Goal: Task Accomplishment & Management: Manage account settings

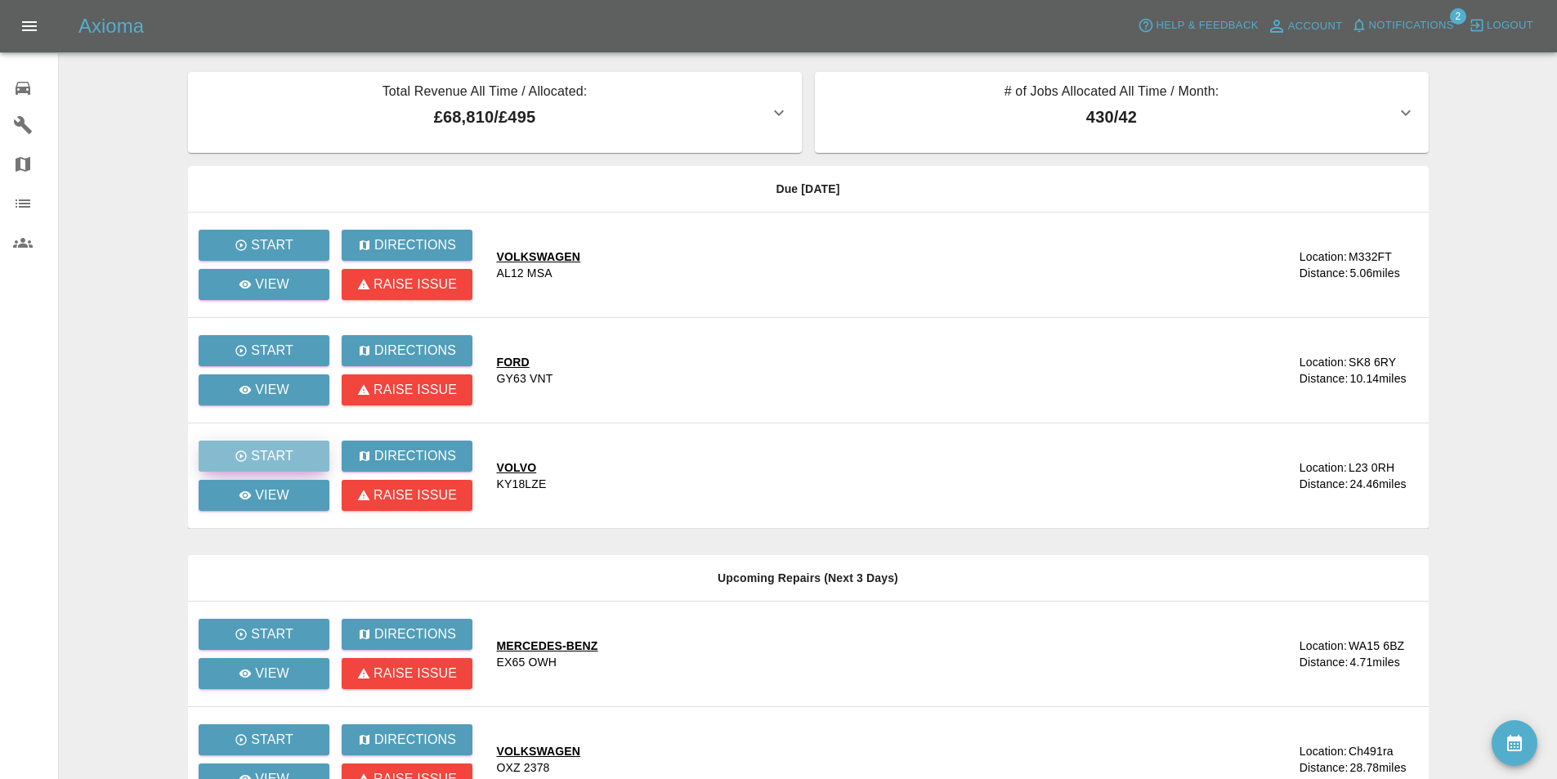
click at [262, 444] on button "Start" at bounding box center [264, 455] width 131 height 31
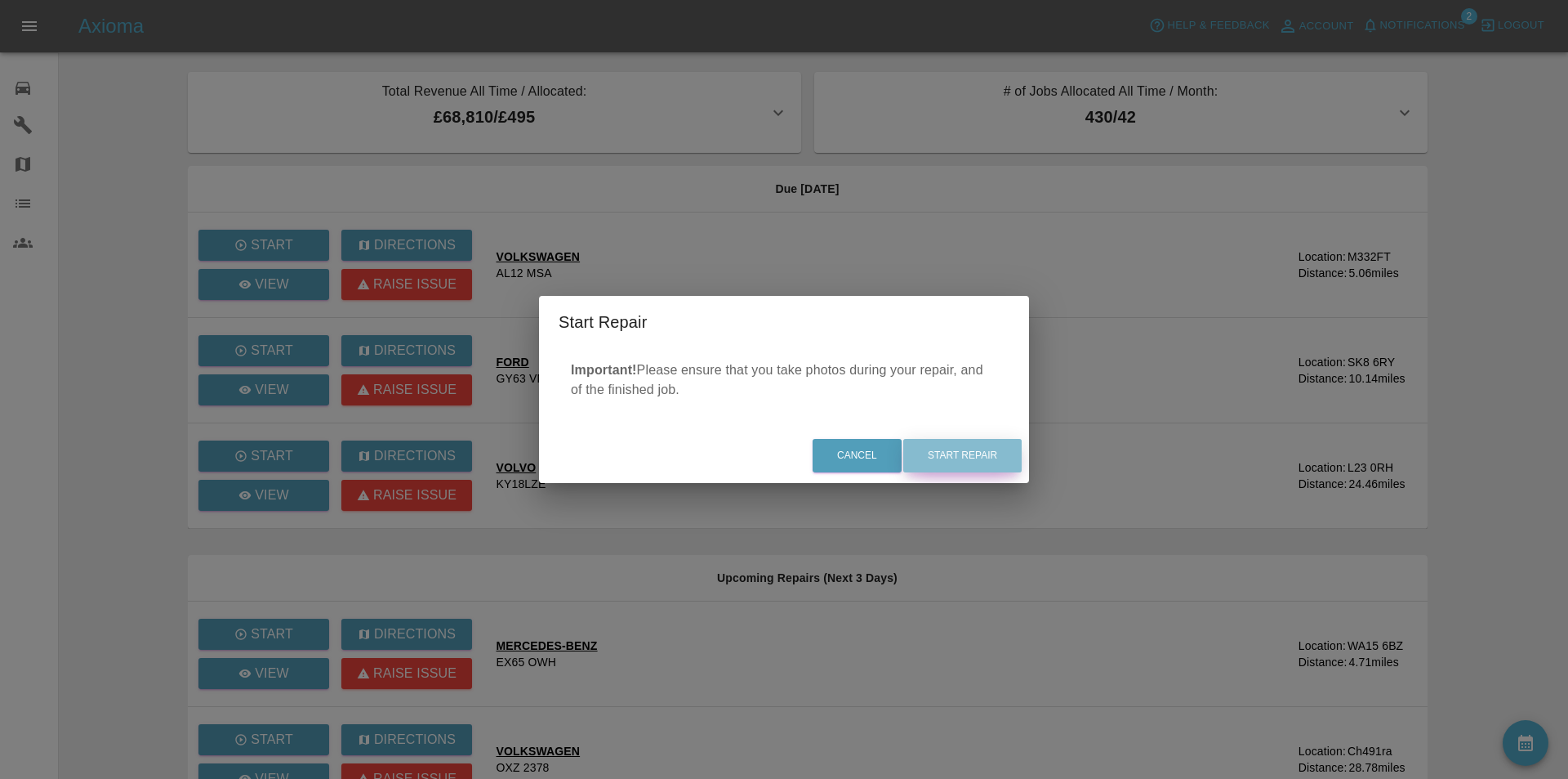
click at [976, 448] on button "Start Repair" at bounding box center [962, 456] width 118 height 34
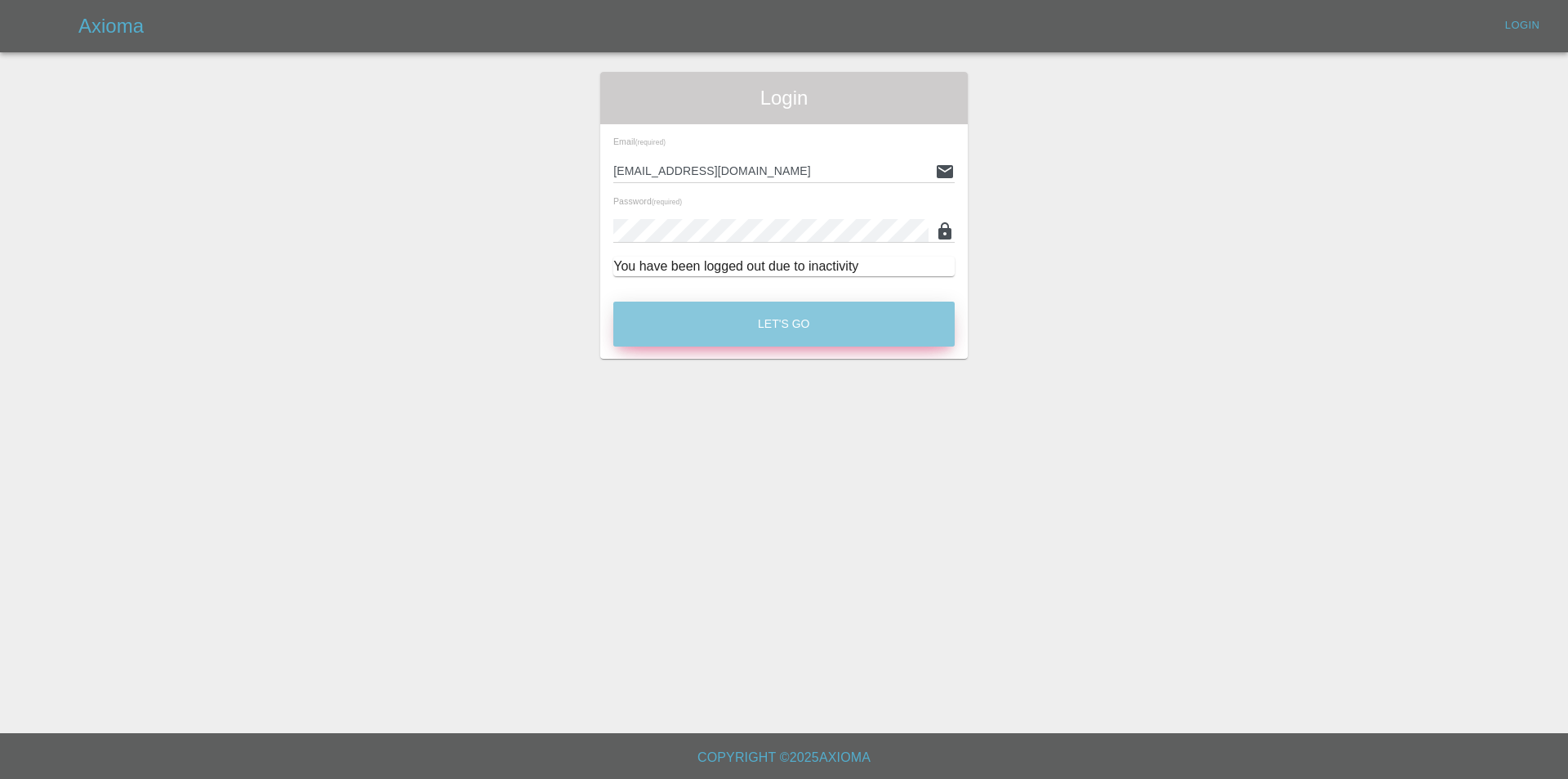
click at [888, 326] on button "Let's Go" at bounding box center [784, 324] width 342 height 45
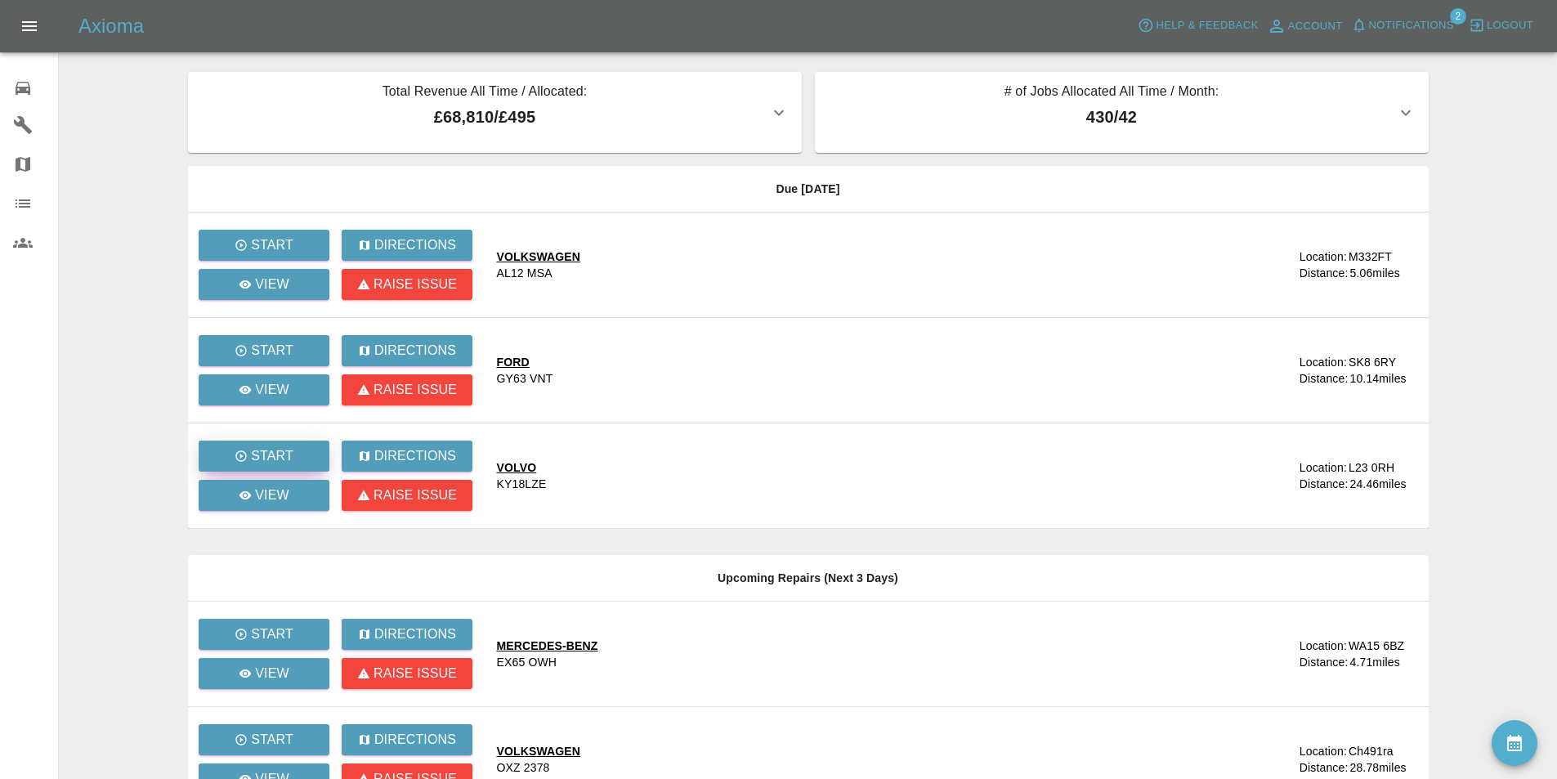
click at [253, 456] on p "Start" at bounding box center [272, 456] width 42 height 20
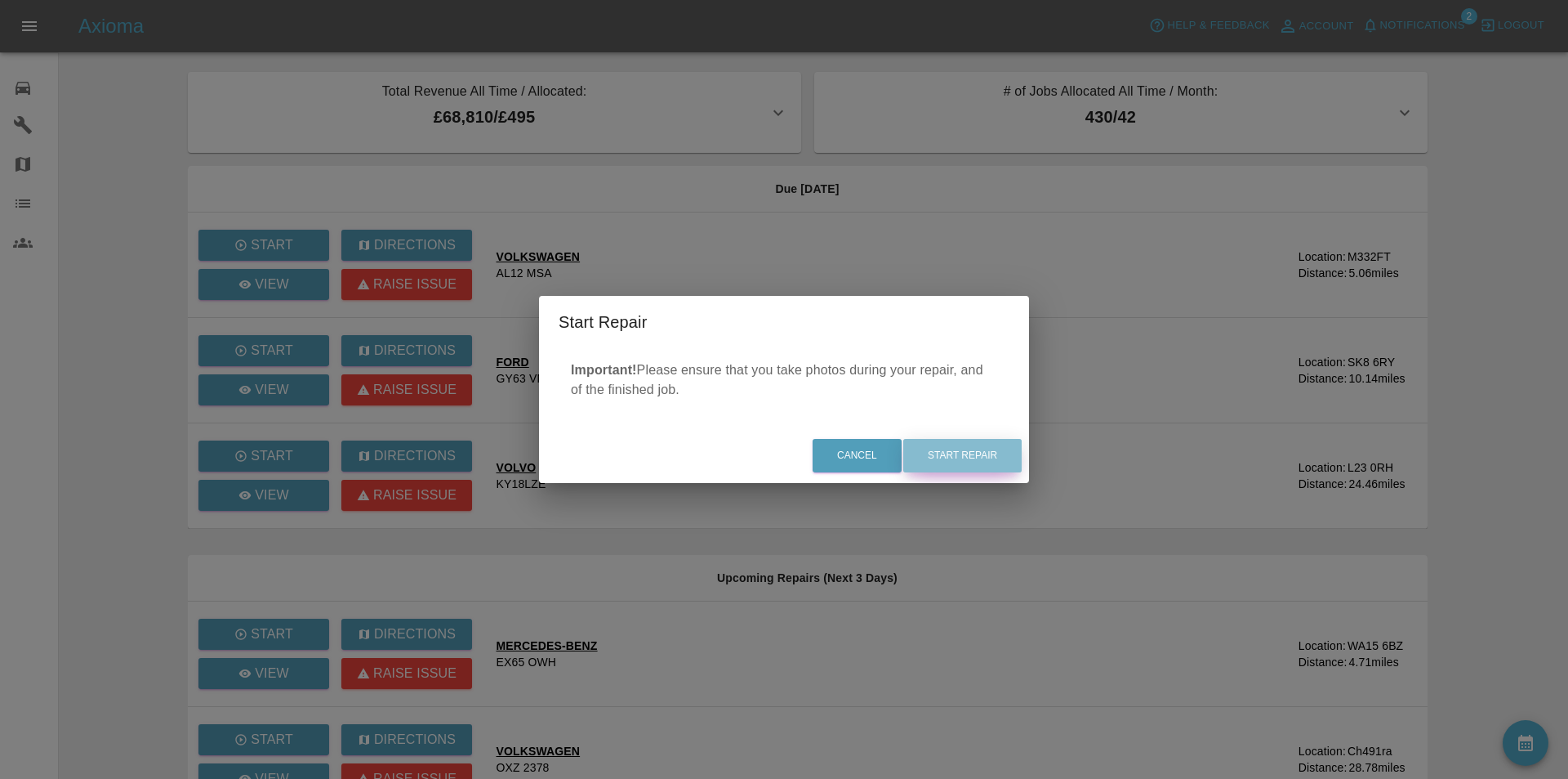
click at [938, 450] on button "Start Repair" at bounding box center [962, 456] width 118 height 34
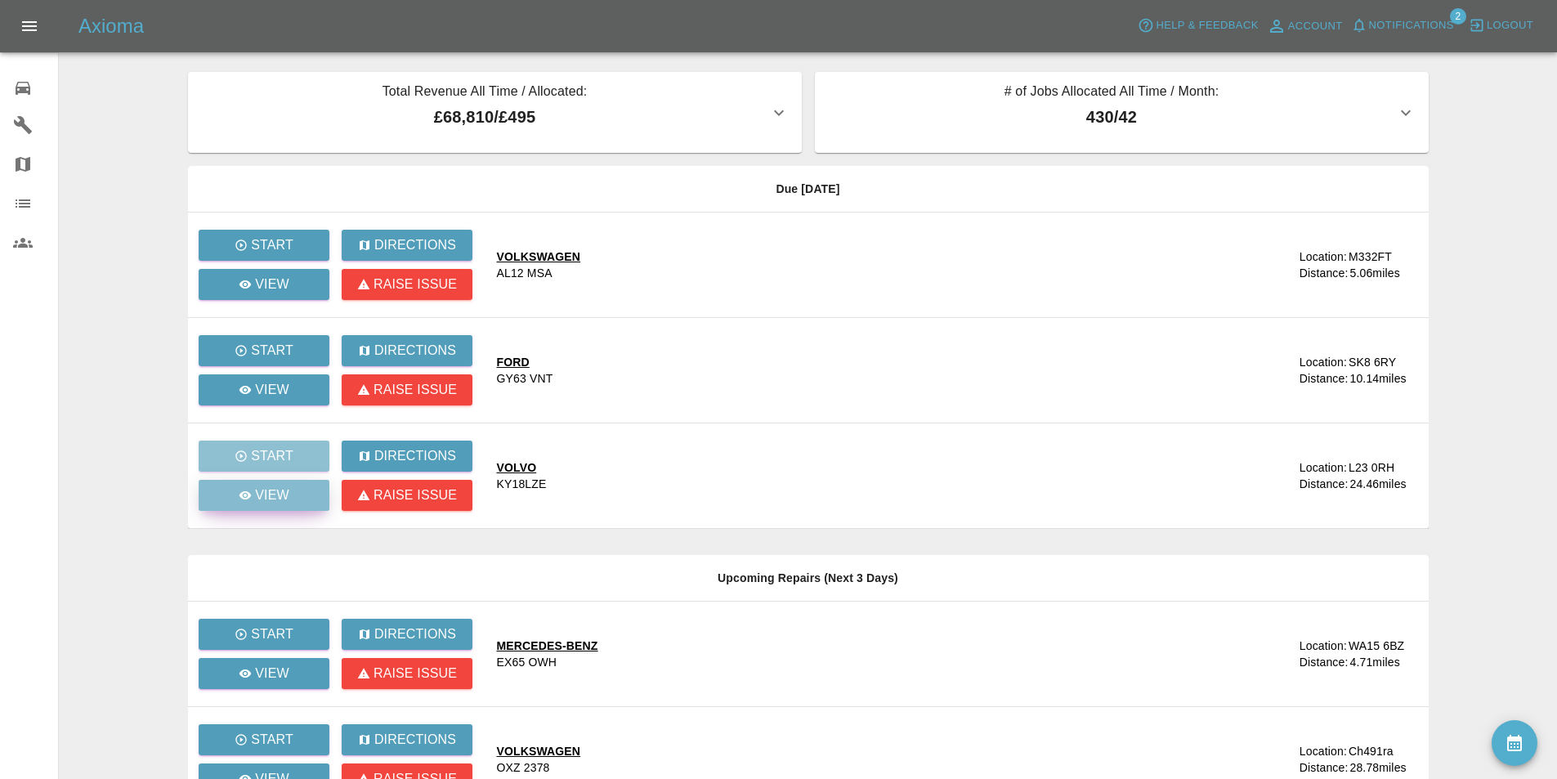
click at [290, 498] on link "View" at bounding box center [264, 495] width 131 height 31
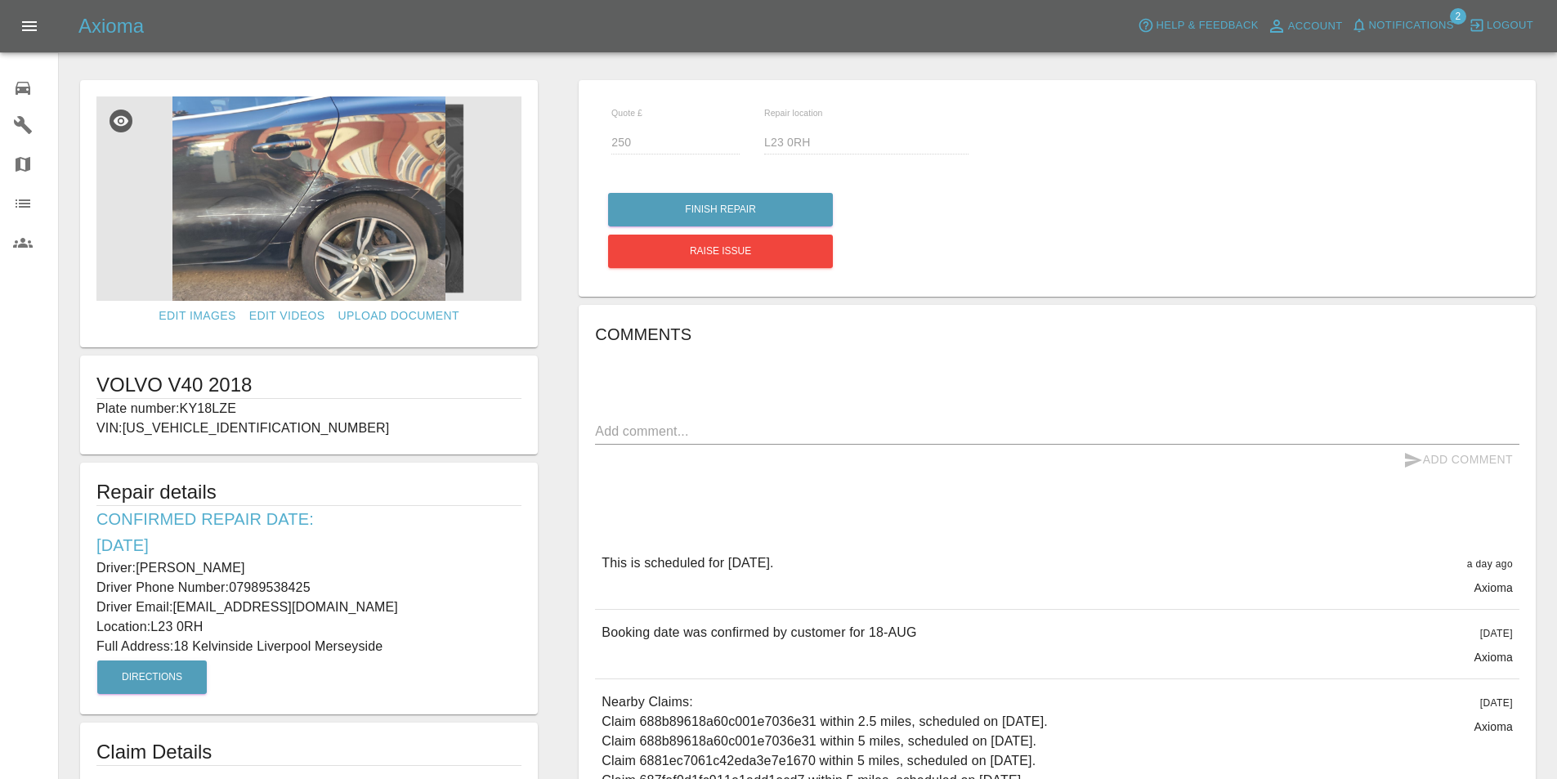
click at [876, 364] on div "Comments x Add Comment This is scheduled for [DATE]. a day ago Axioma This is s…" at bounding box center [1057, 618] width 924 height 595
click at [787, 210] on button "Finish Repair" at bounding box center [720, 210] width 225 height 34
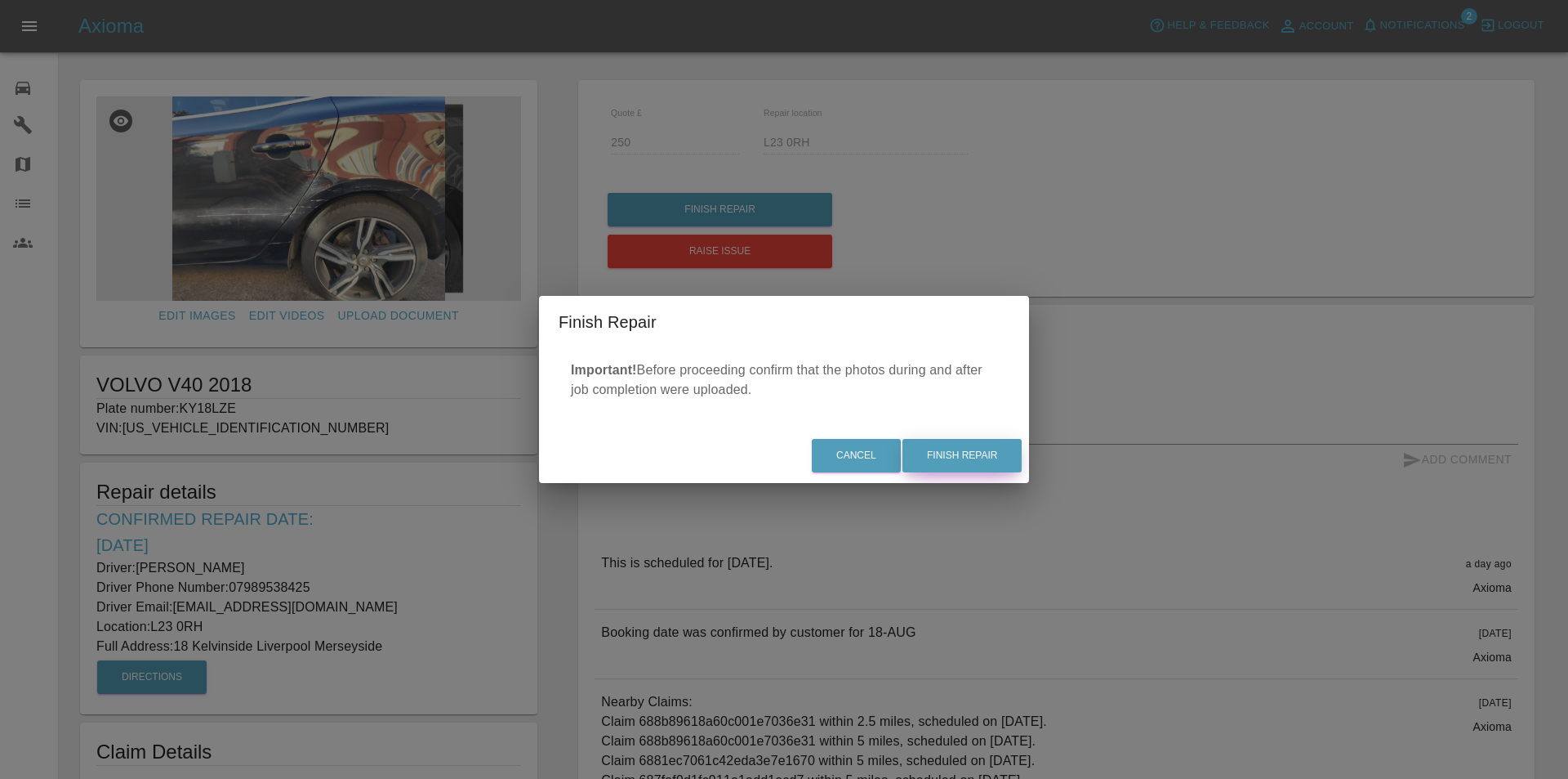
click at [954, 449] on button "Finish Repair" at bounding box center [961, 456] width 119 height 34
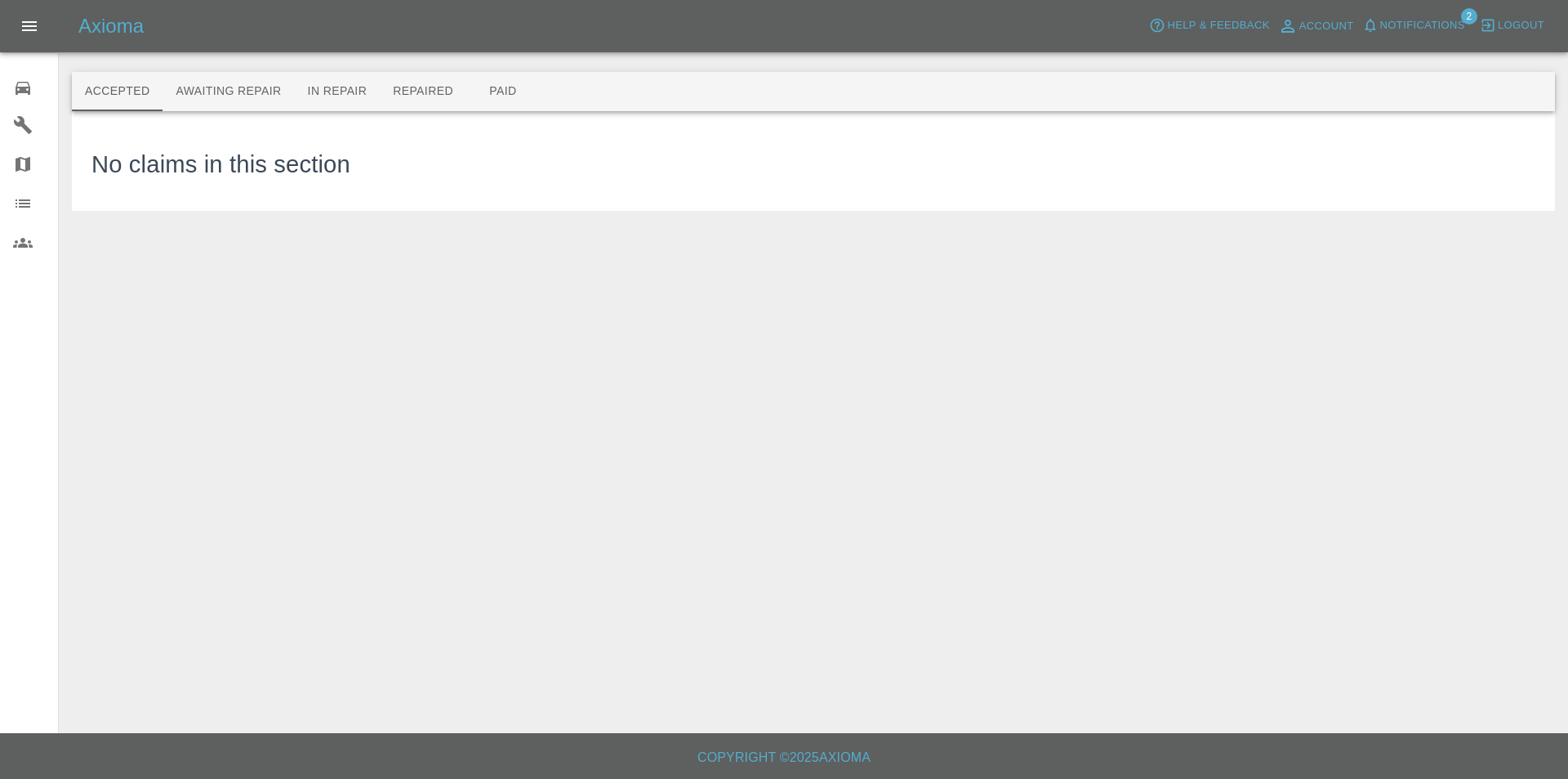
click at [642, 166] on div "No claims in this section" at bounding box center [813, 161] width 1444 height 60
click at [34, 75] on div "0" at bounding box center [36, 86] width 46 height 24
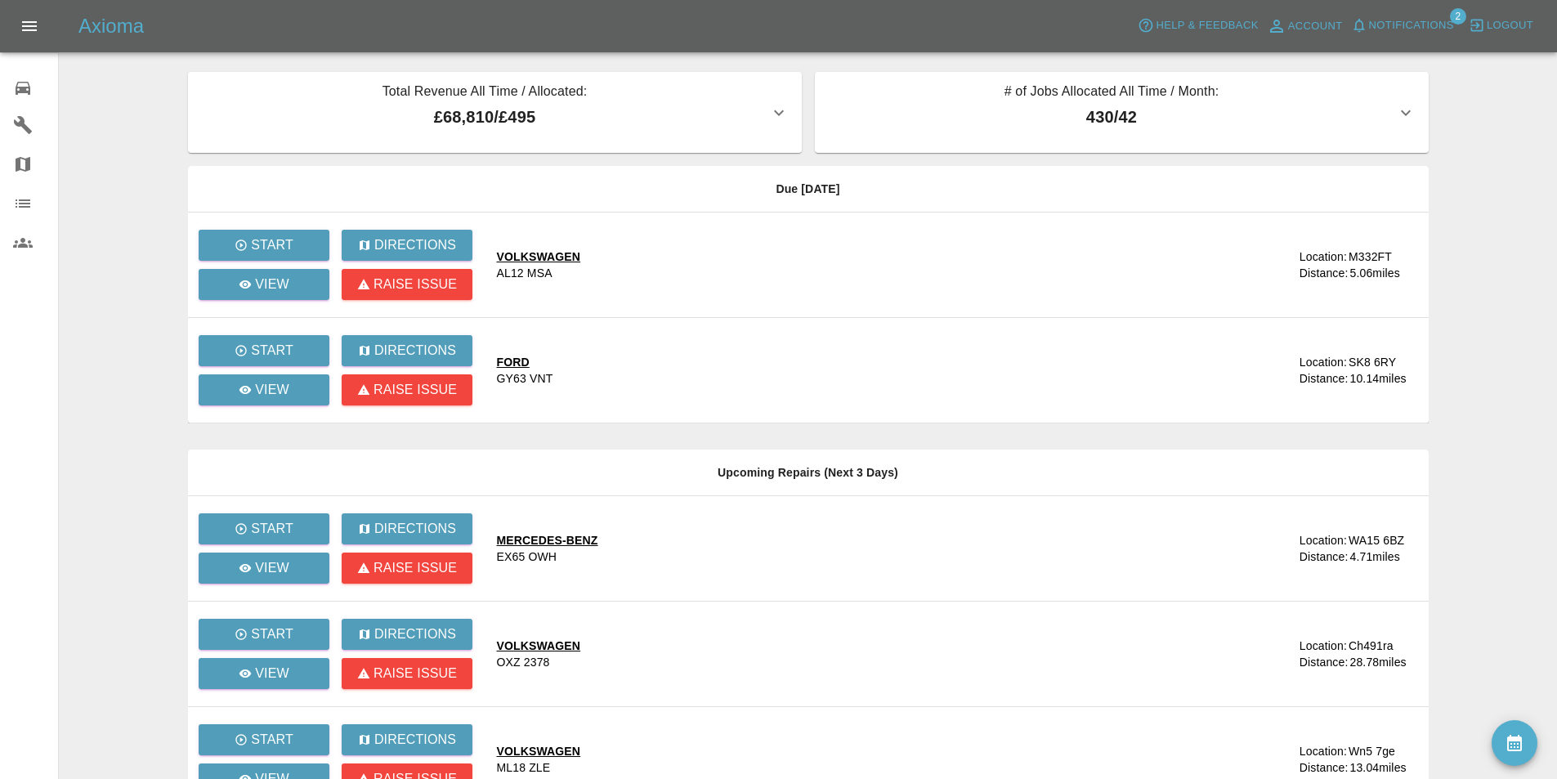
click at [151, 175] on main "Total Revenue All Time / Allocated: £68,810 / £495 Sprayway Smart Repairs NW : …" at bounding box center [778, 498] width 1557 height 997
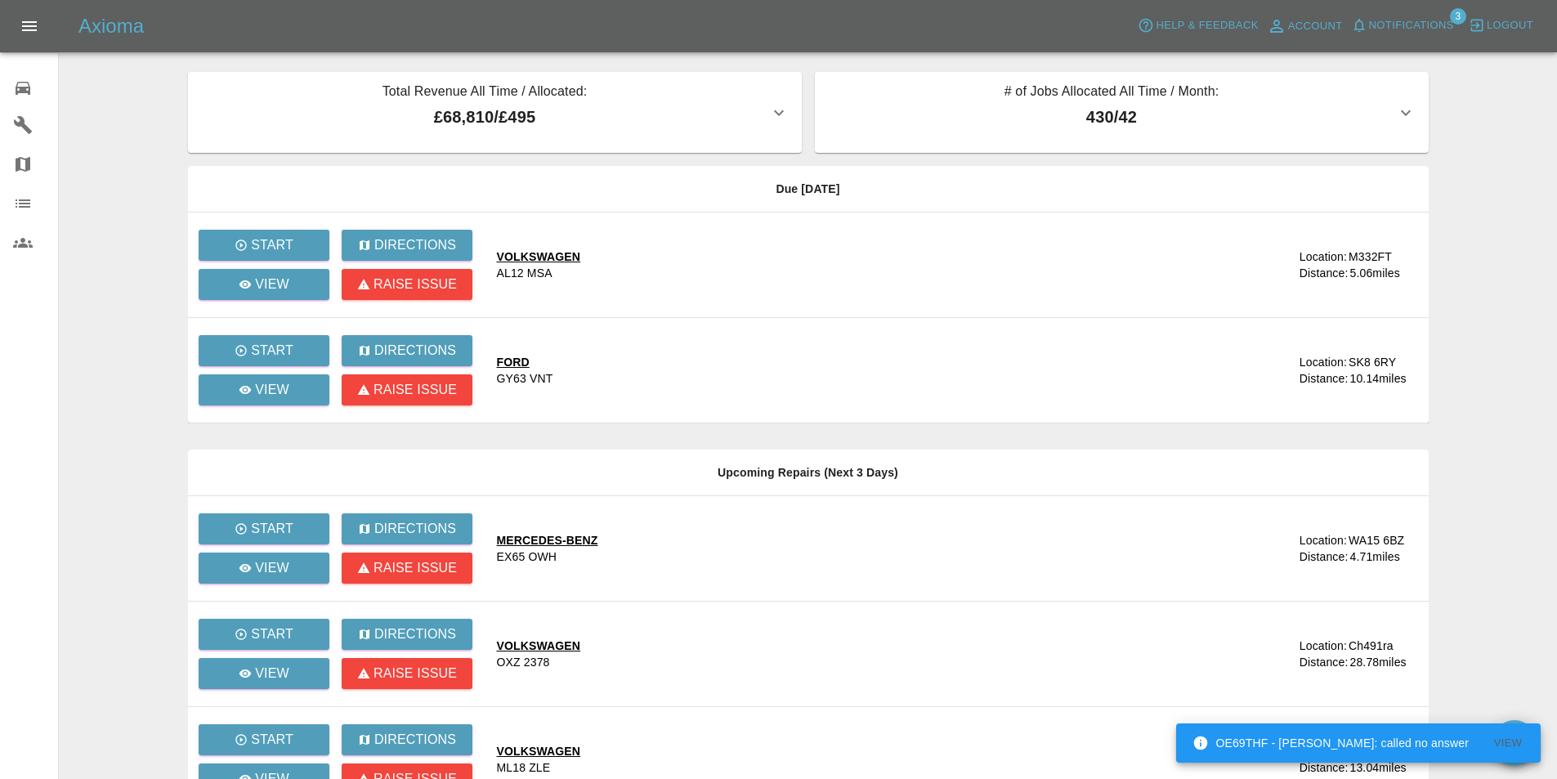
click at [1402, 19] on span "Notifications" at bounding box center [1411, 25] width 85 height 19
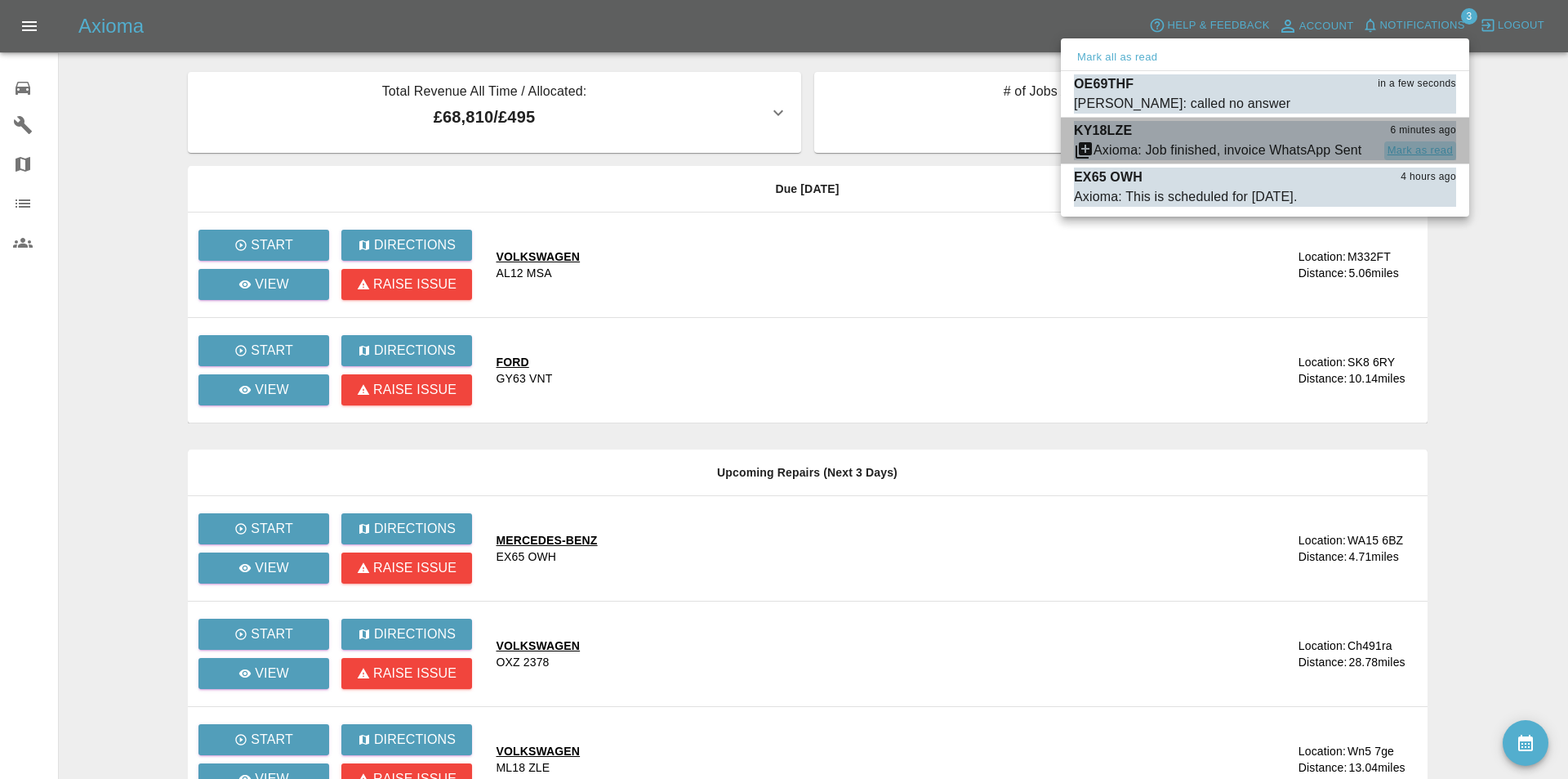
click at [1425, 150] on button "Mark as read" at bounding box center [1420, 150] width 72 height 19
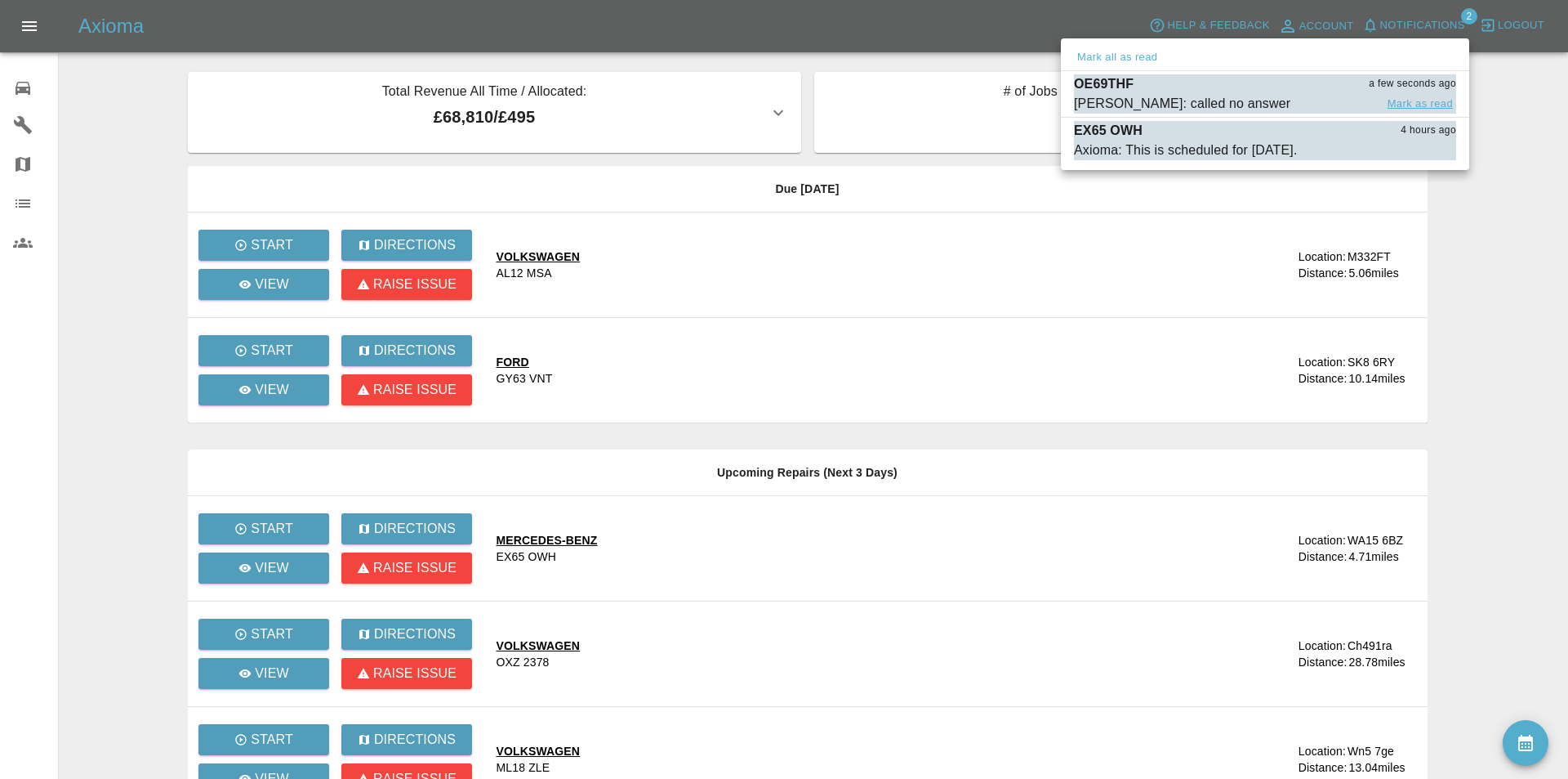
click at [1415, 98] on button "Mark as read" at bounding box center [1420, 104] width 72 height 19
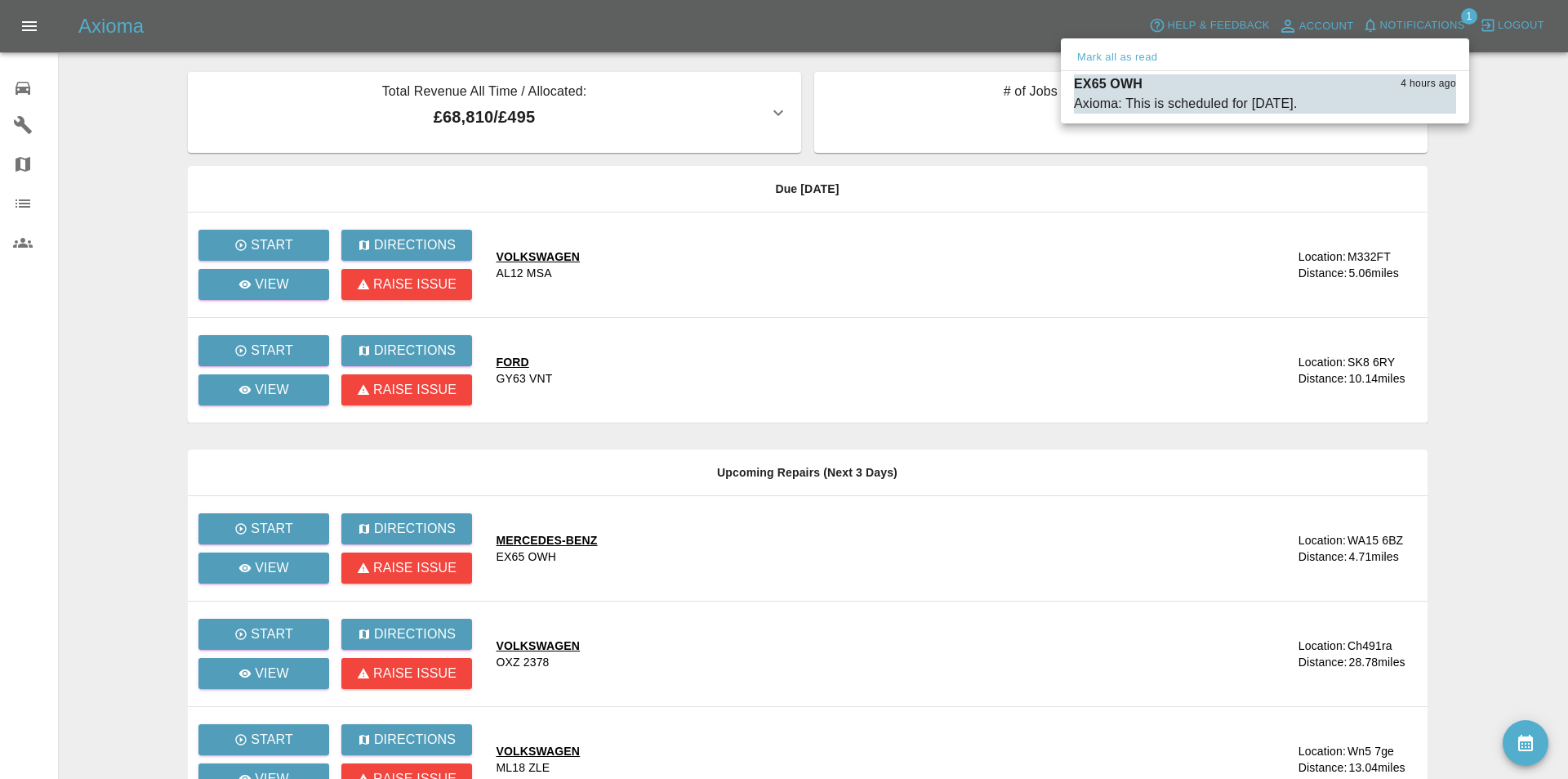
click at [1515, 124] on div at bounding box center [784, 389] width 1568 height 779
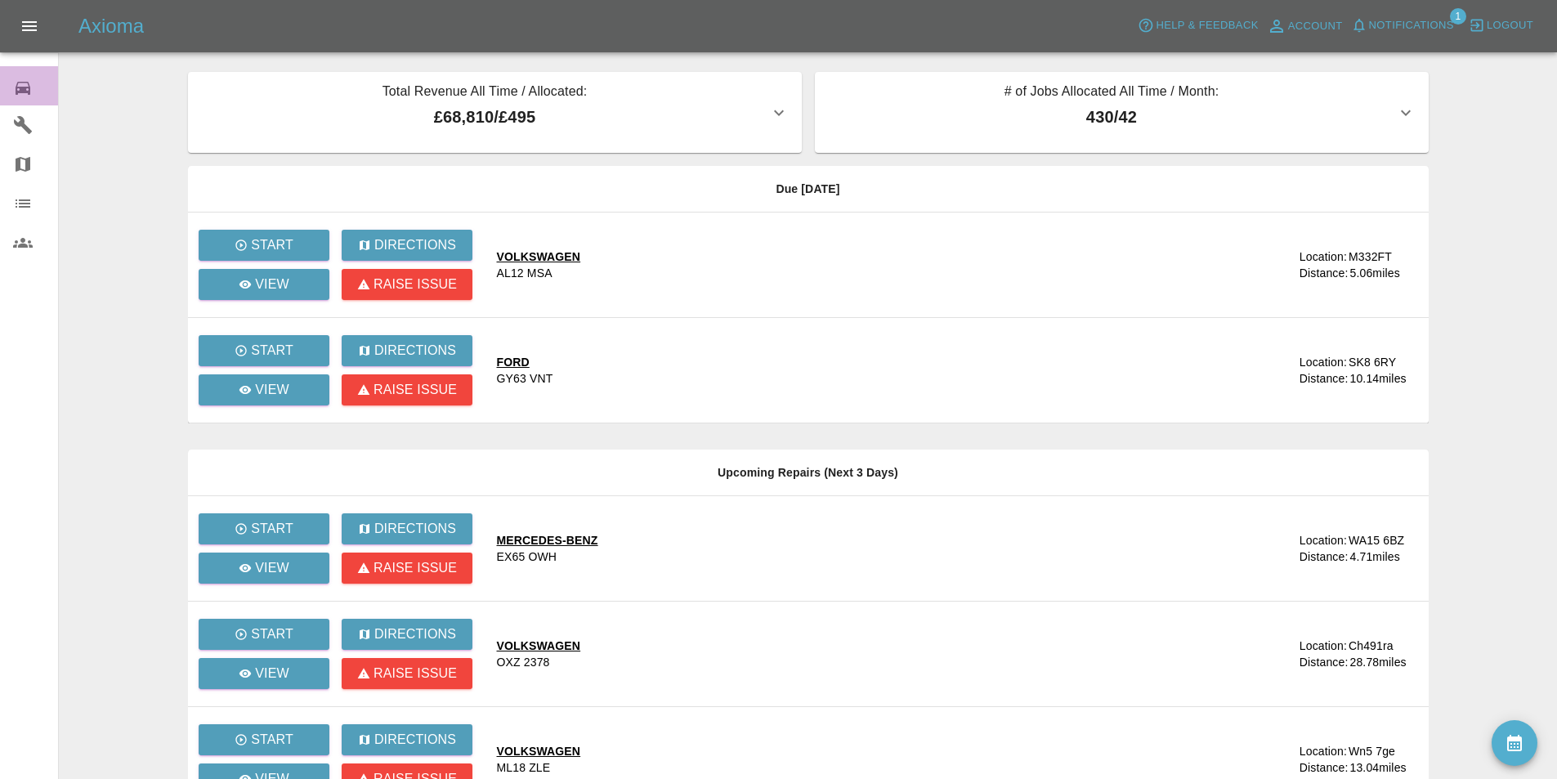
click at [25, 88] on icon at bounding box center [23, 88] width 15 height 13
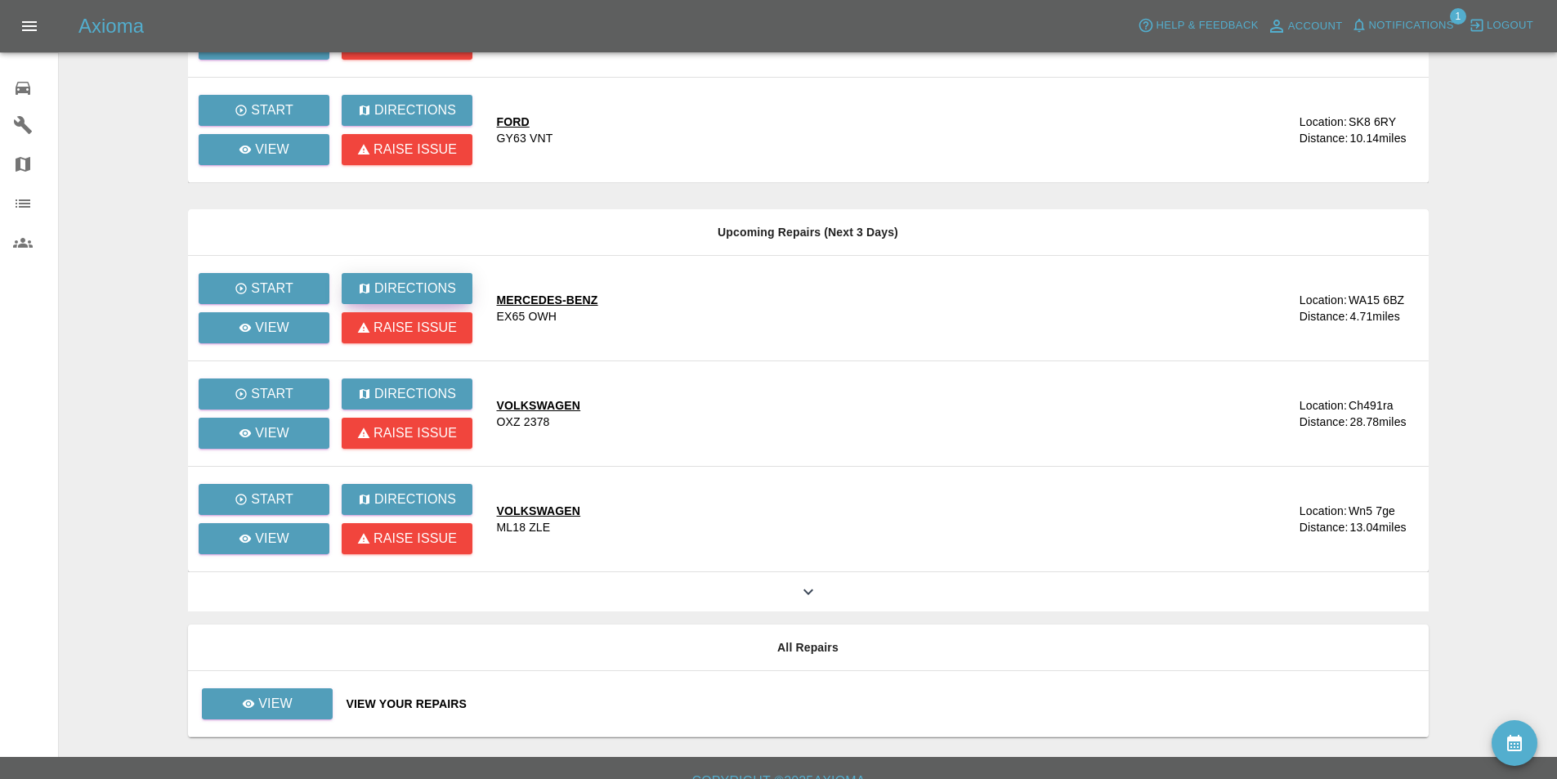
scroll to position [264, 0]
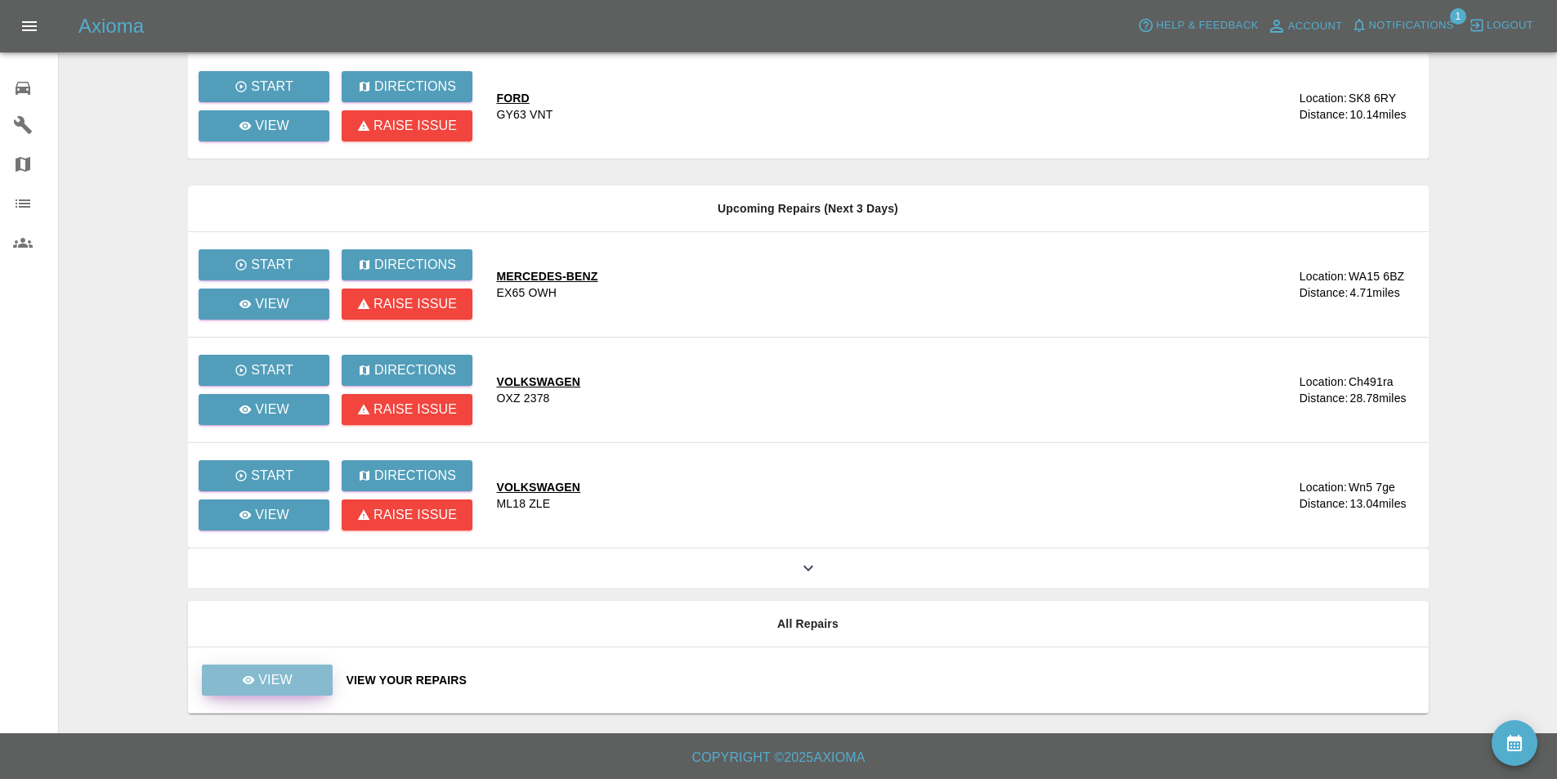
click at [264, 682] on p "View" at bounding box center [275, 680] width 34 height 20
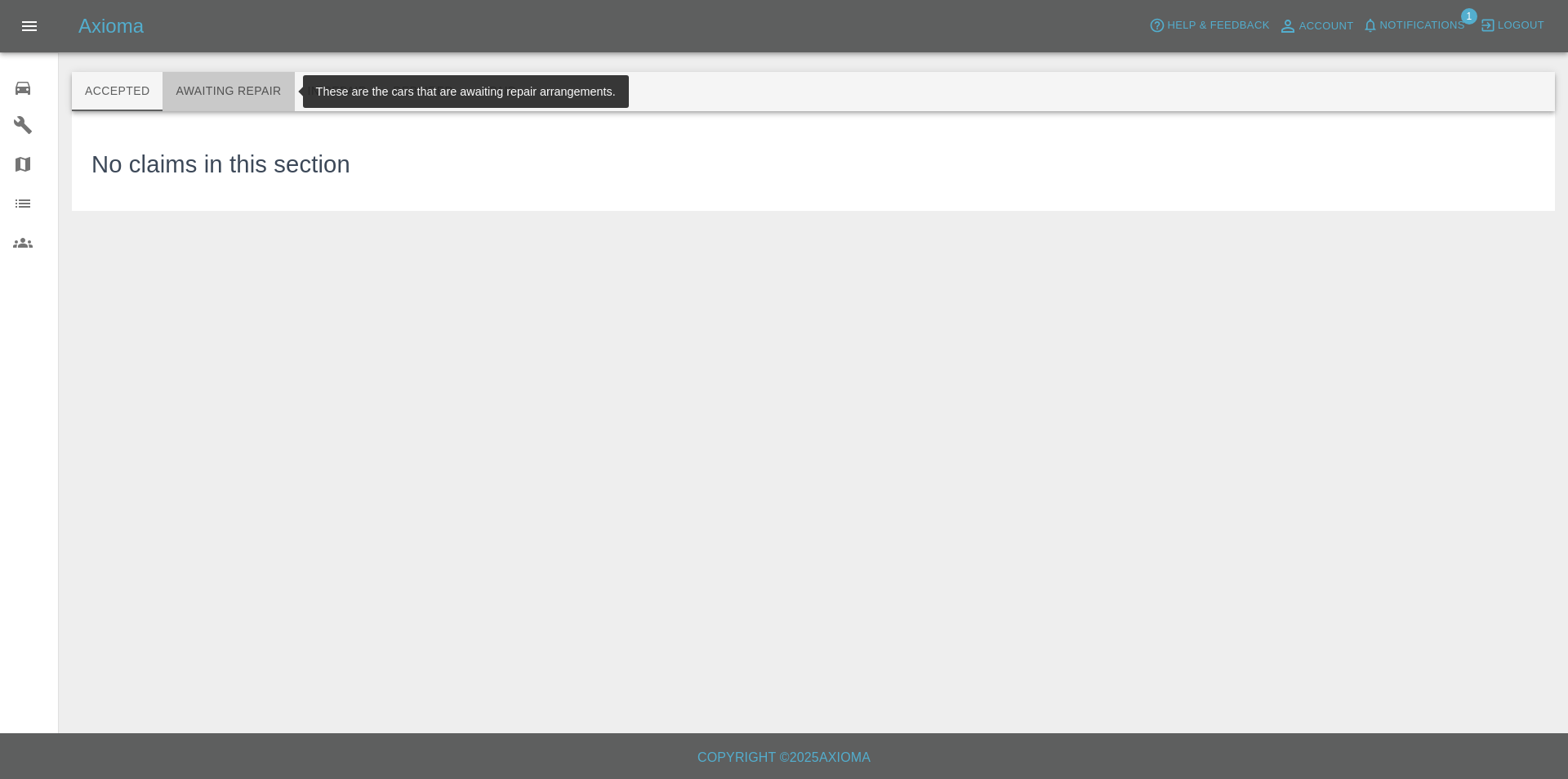
click at [252, 87] on button "Awaiting Repair" at bounding box center [229, 91] width 132 height 39
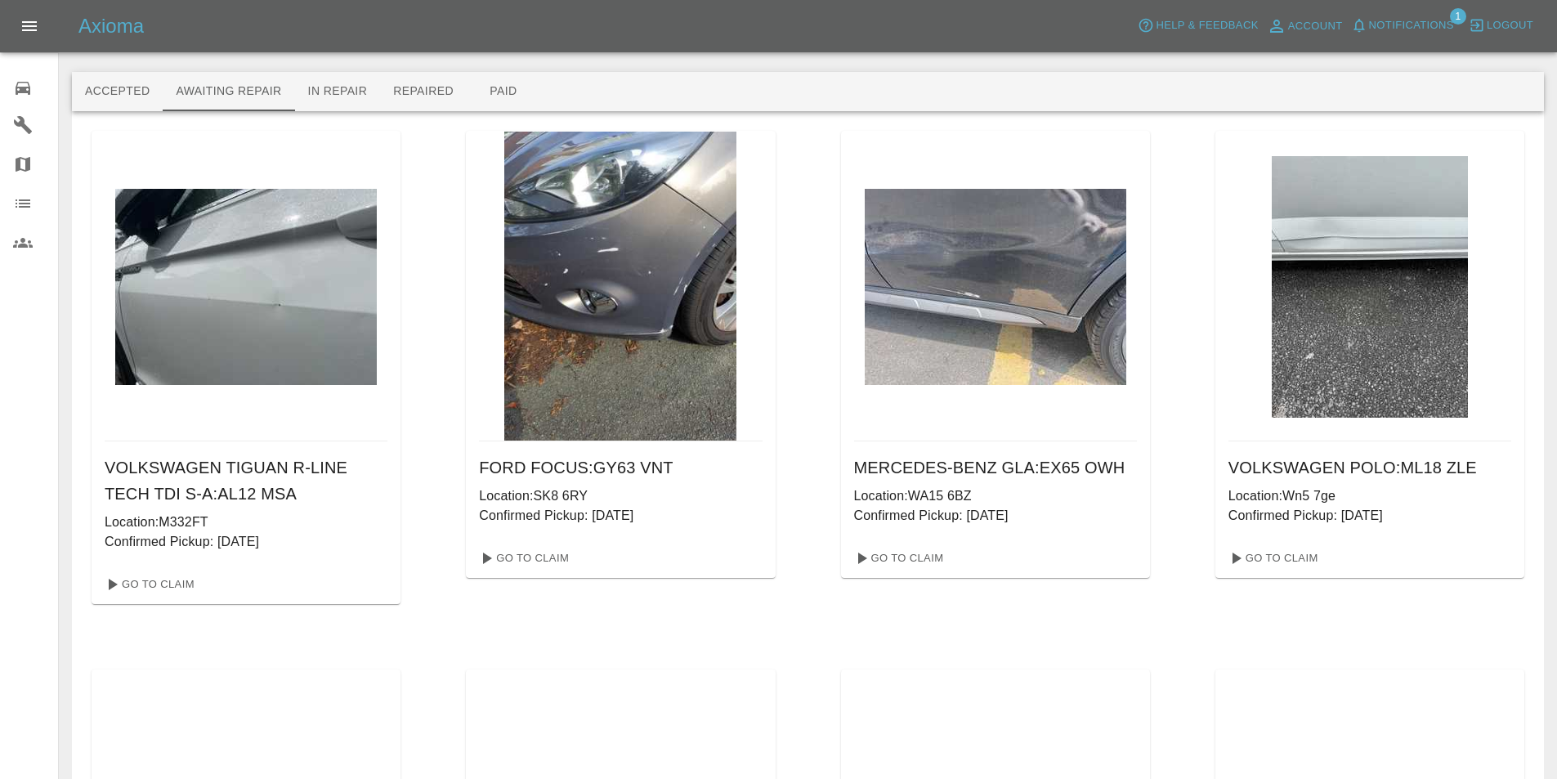
click at [478, 18] on div "Axioma Help & Feedback Account Notifications 1 Logout" at bounding box center [817, 26] width 1478 height 26
click at [607, 22] on div "Axioma Help & Feedback Account Notifications 1 Logout" at bounding box center [817, 26] width 1478 height 26
click at [22, 87] on icon at bounding box center [23, 88] width 15 height 13
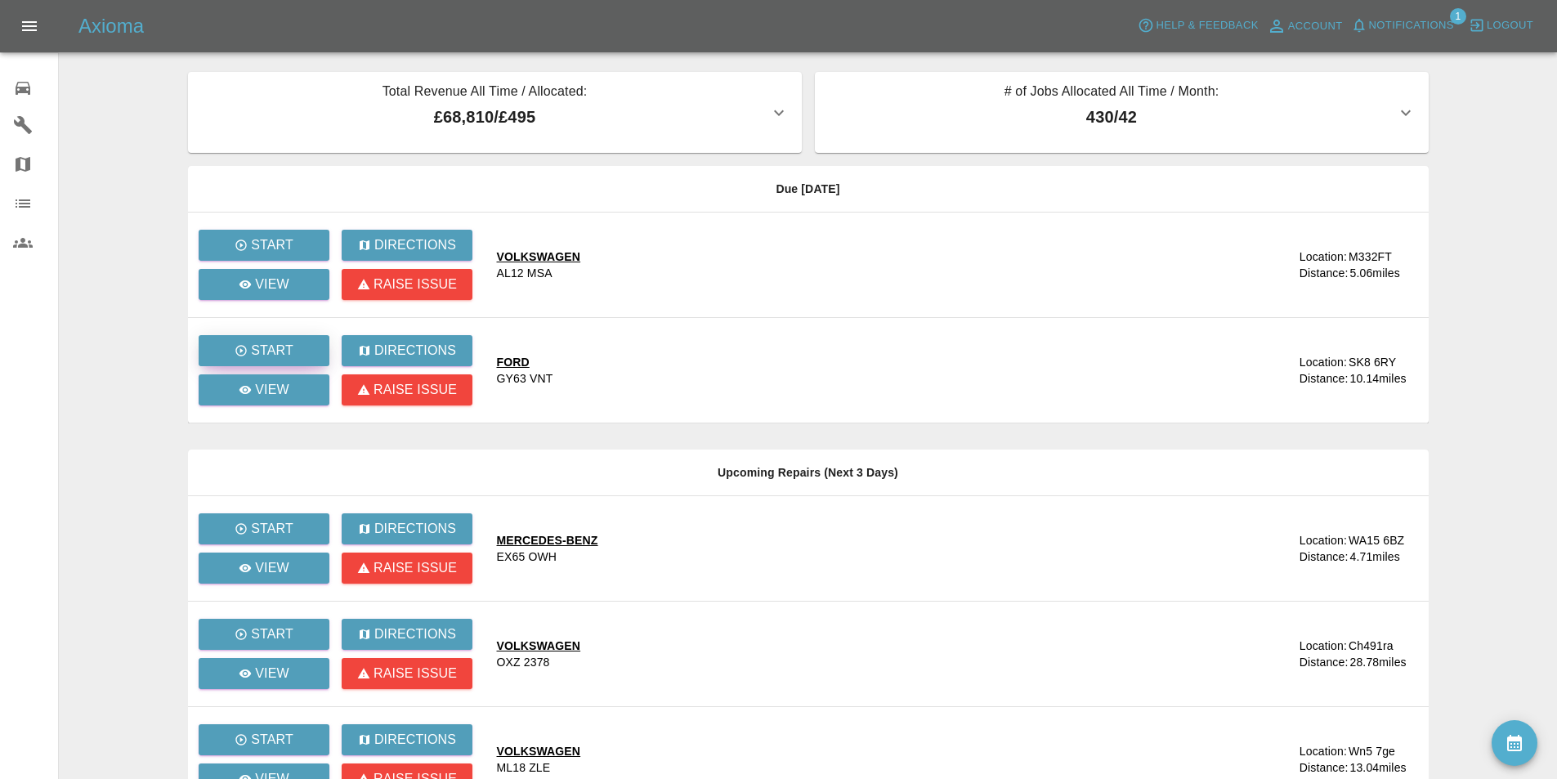
click at [242, 350] on icon "button" at bounding box center [240, 350] width 11 height 11
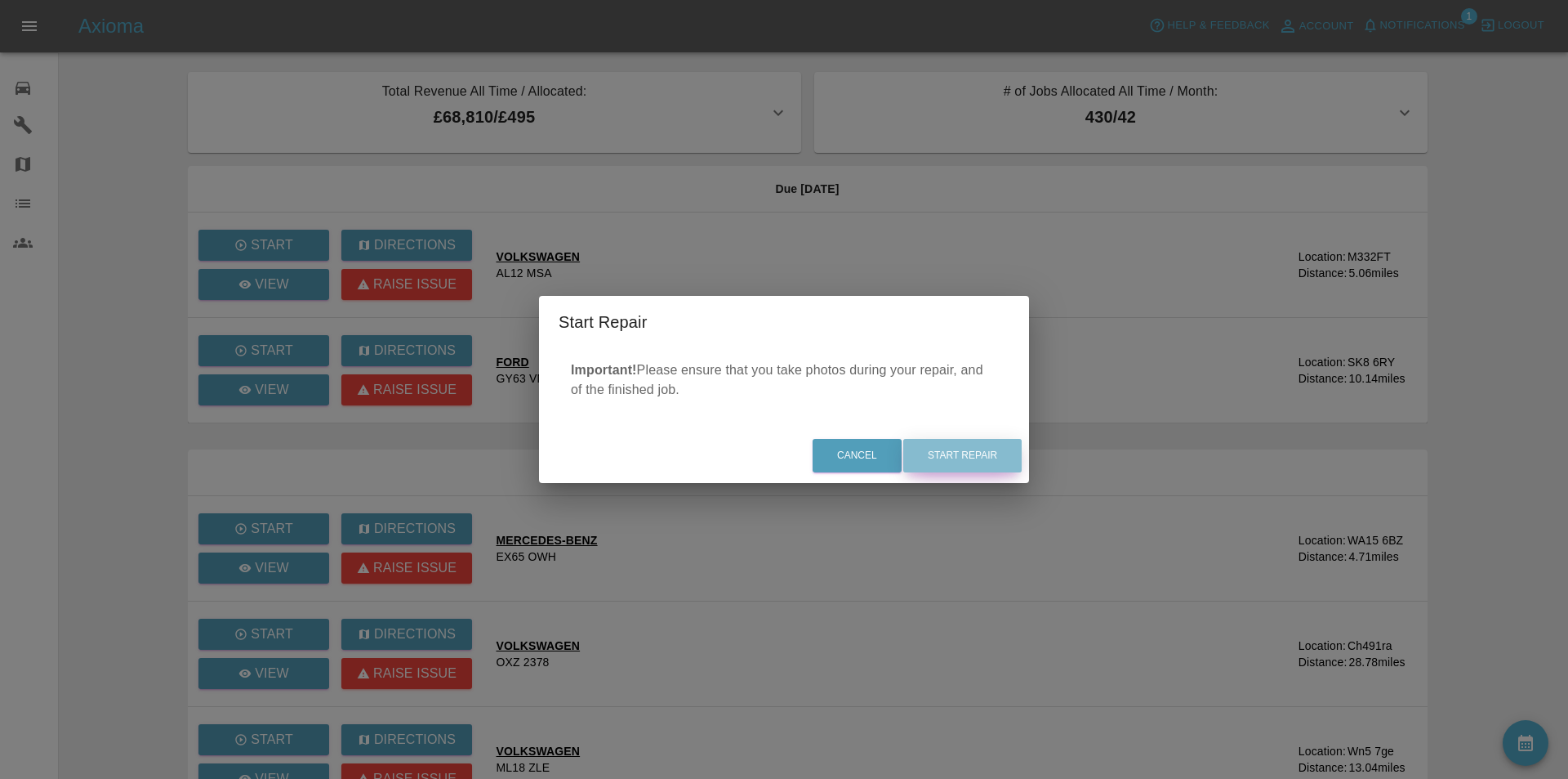
click at [999, 461] on button "Start Repair" at bounding box center [962, 456] width 118 height 34
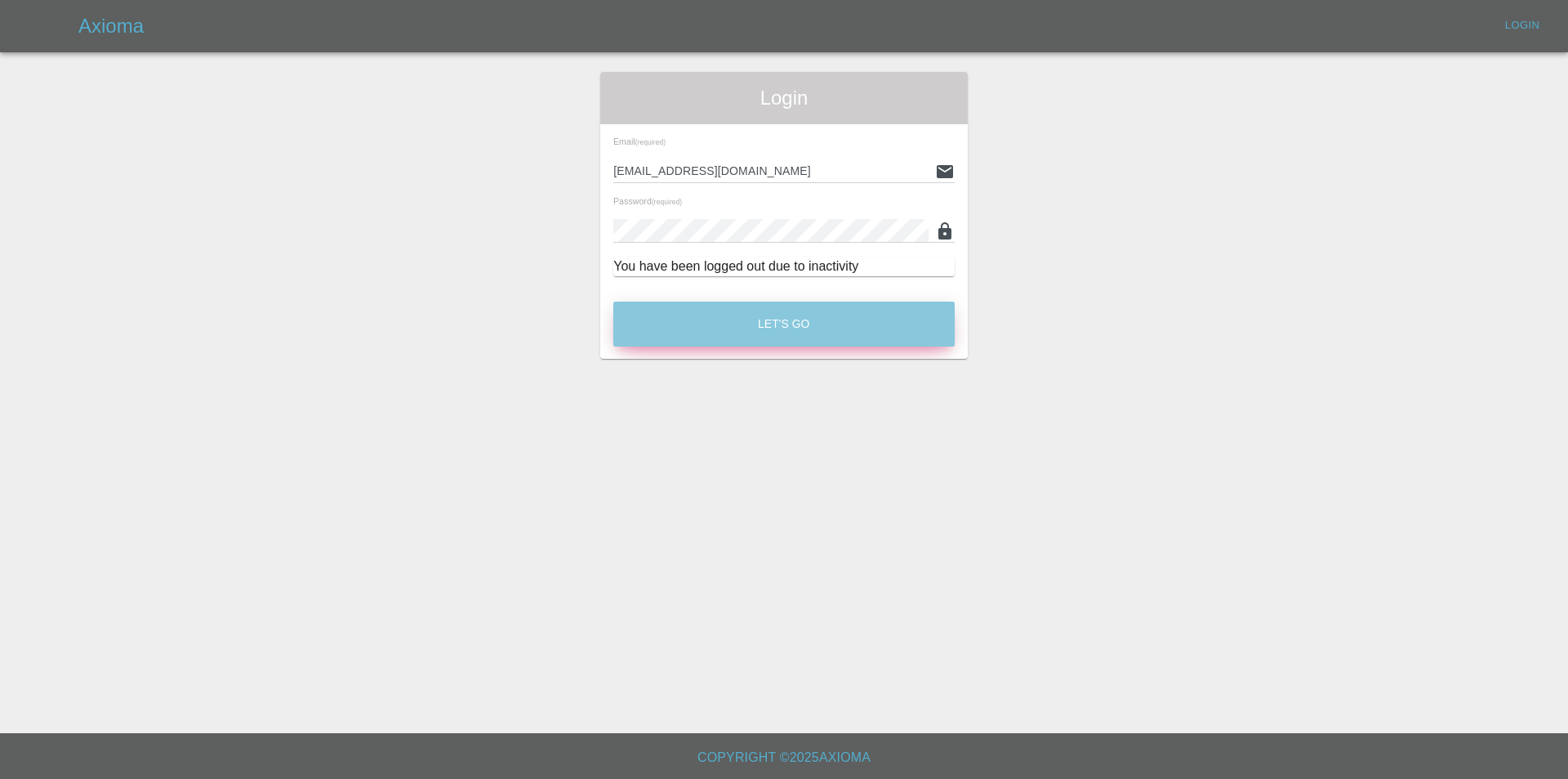
click at [697, 332] on button "Let's Go" at bounding box center [784, 324] width 342 height 45
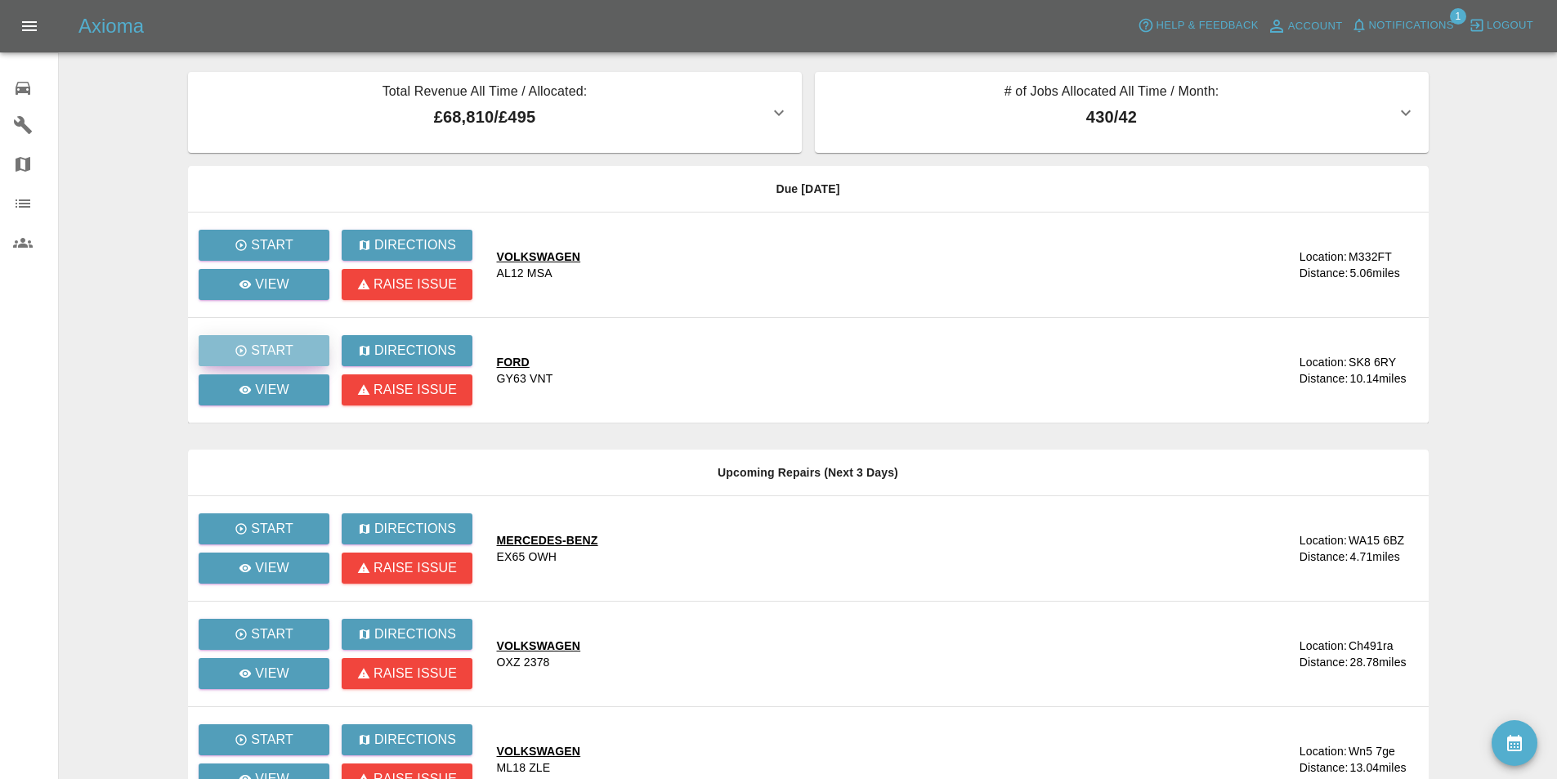
click at [239, 347] on icon "button" at bounding box center [240, 350] width 11 height 11
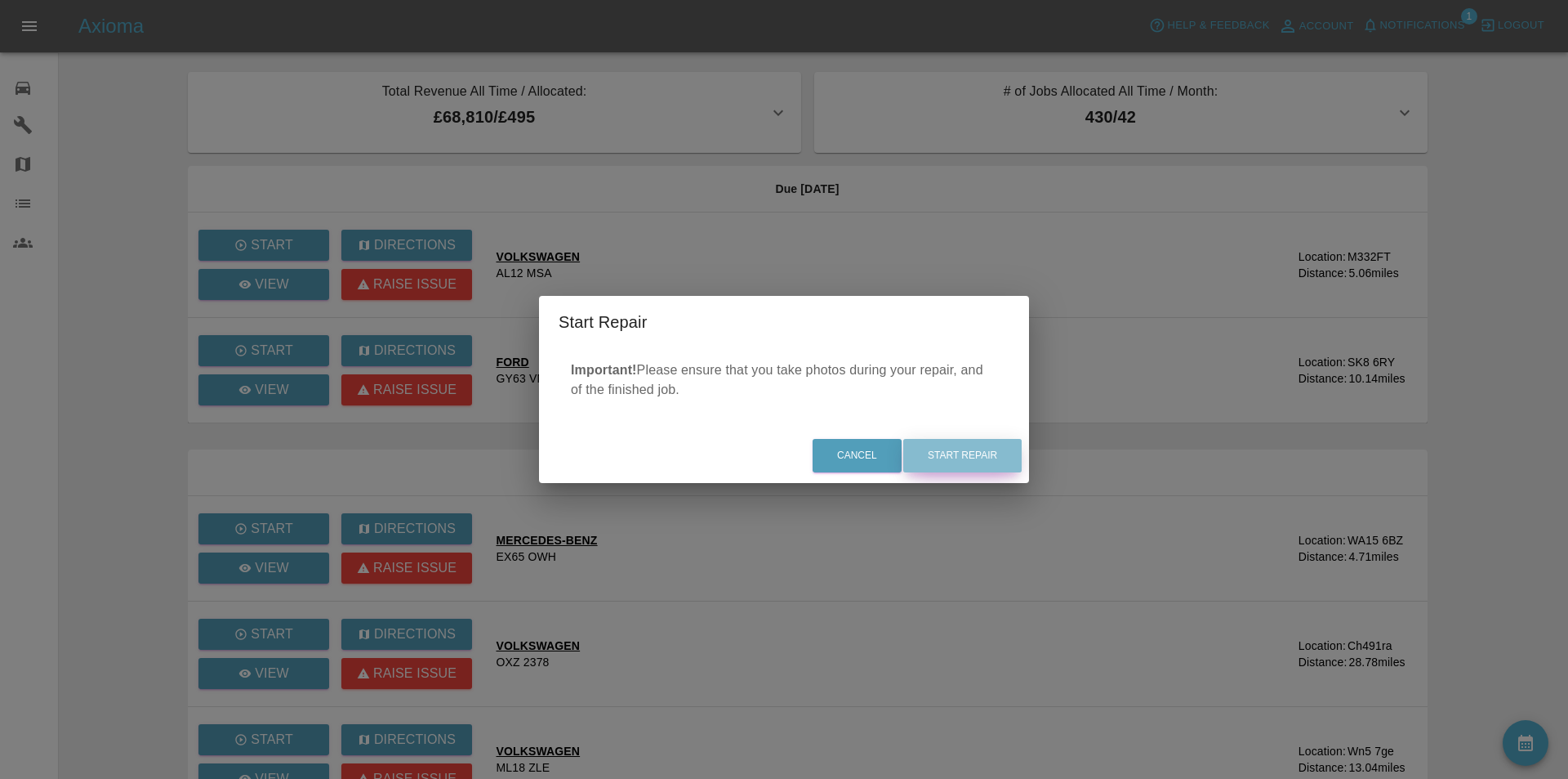
click at [971, 463] on button "Start Repair" at bounding box center [962, 456] width 118 height 34
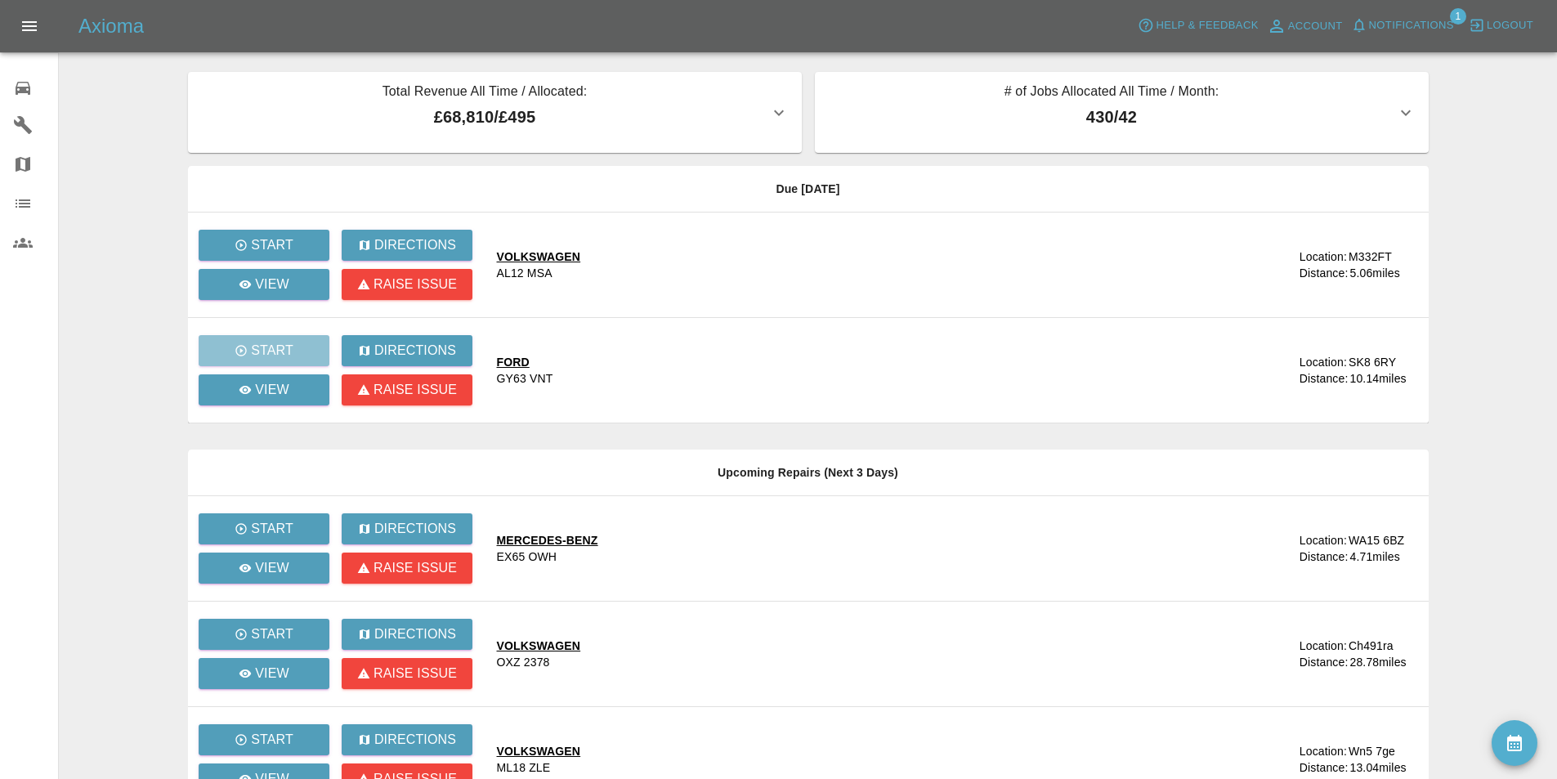
click at [134, 224] on main "Total Revenue All Time / Allocated: £68,810 / £495 Sprayway Smart Repairs NW : …" at bounding box center [778, 498] width 1557 height 997
